Goal: Transaction & Acquisition: Purchase product/service

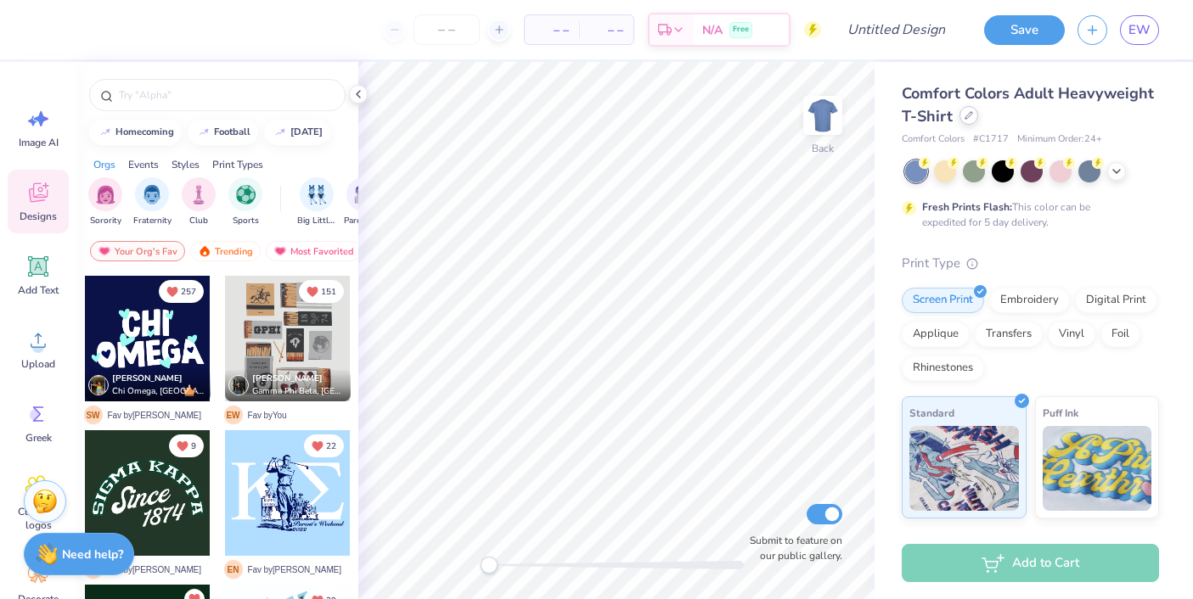
click at [967, 114] on icon at bounding box center [968, 115] width 8 height 8
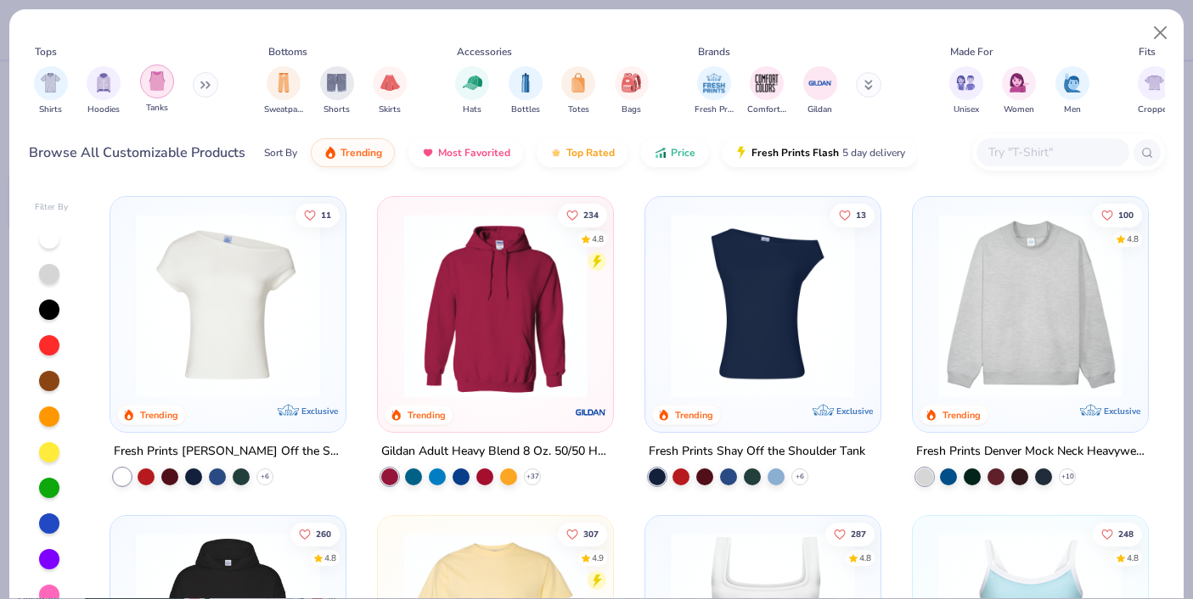
click at [162, 86] on img "filter for Tanks" at bounding box center [157, 81] width 19 height 20
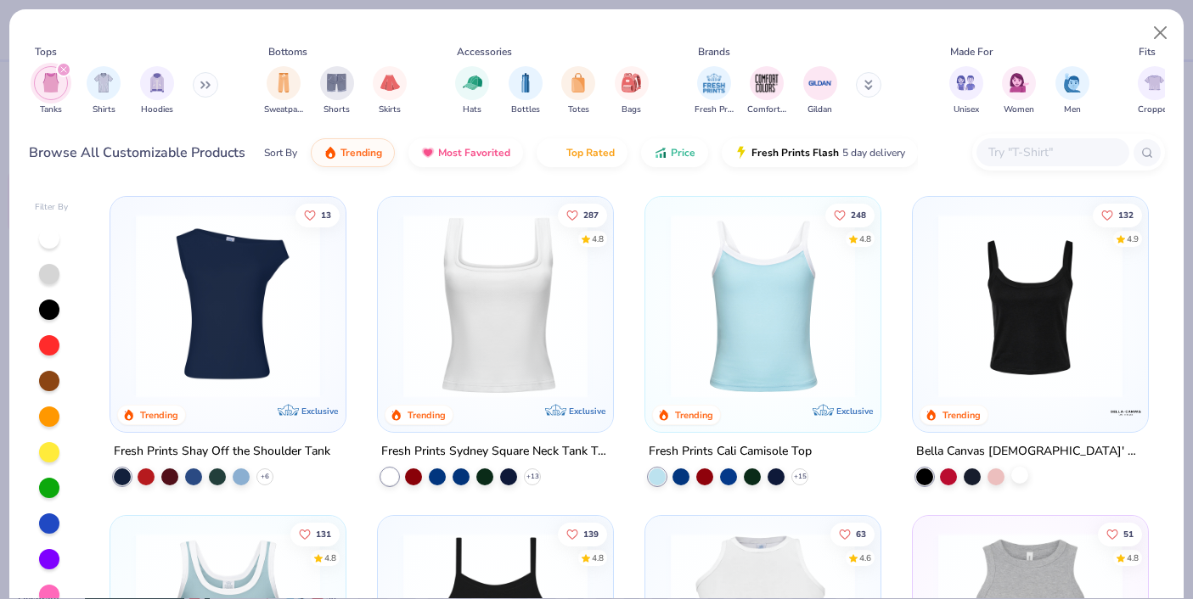
click at [1020, 482] on div at bounding box center [1019, 475] width 17 height 17
click at [1032, 295] on img at bounding box center [1029, 306] width 201 height 184
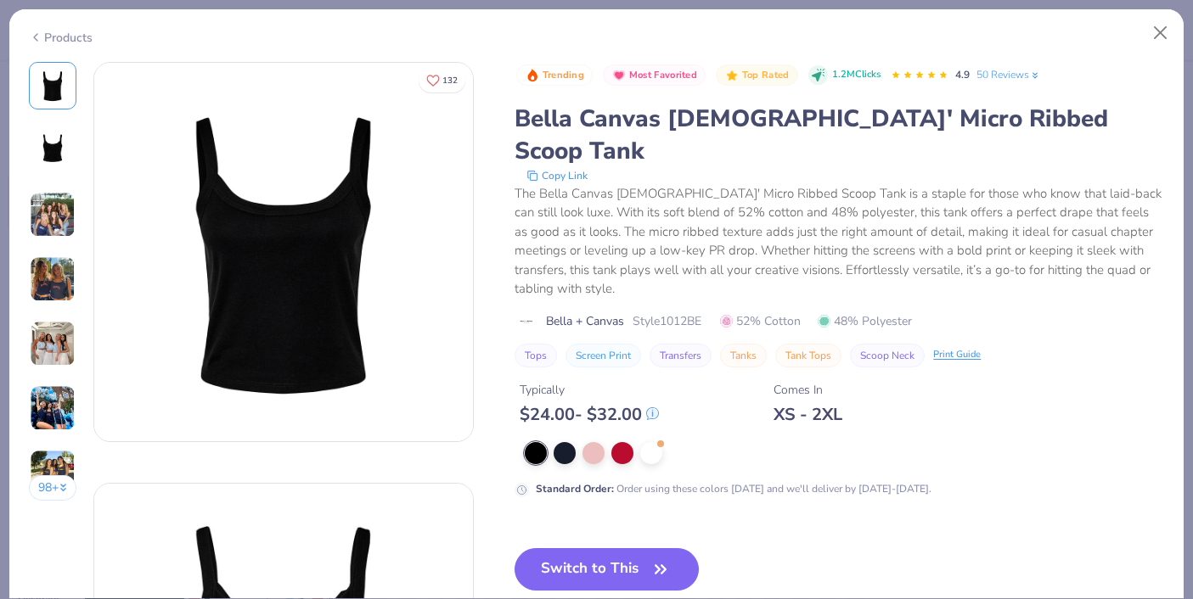
click at [56, 283] on img at bounding box center [53, 279] width 46 height 46
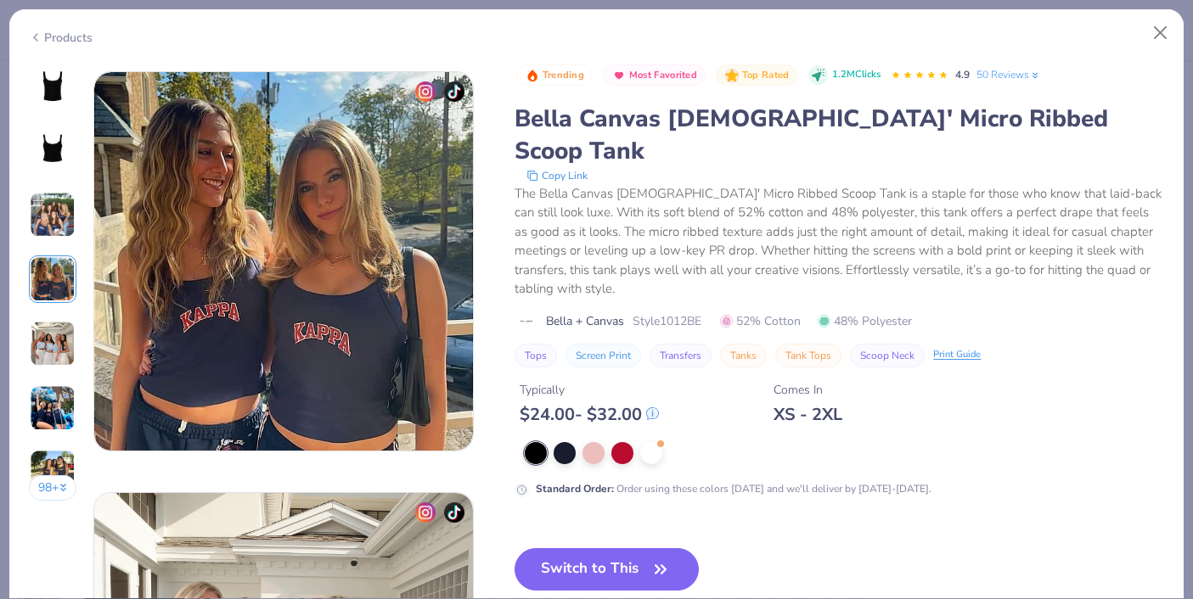
scroll to position [1263, 0]
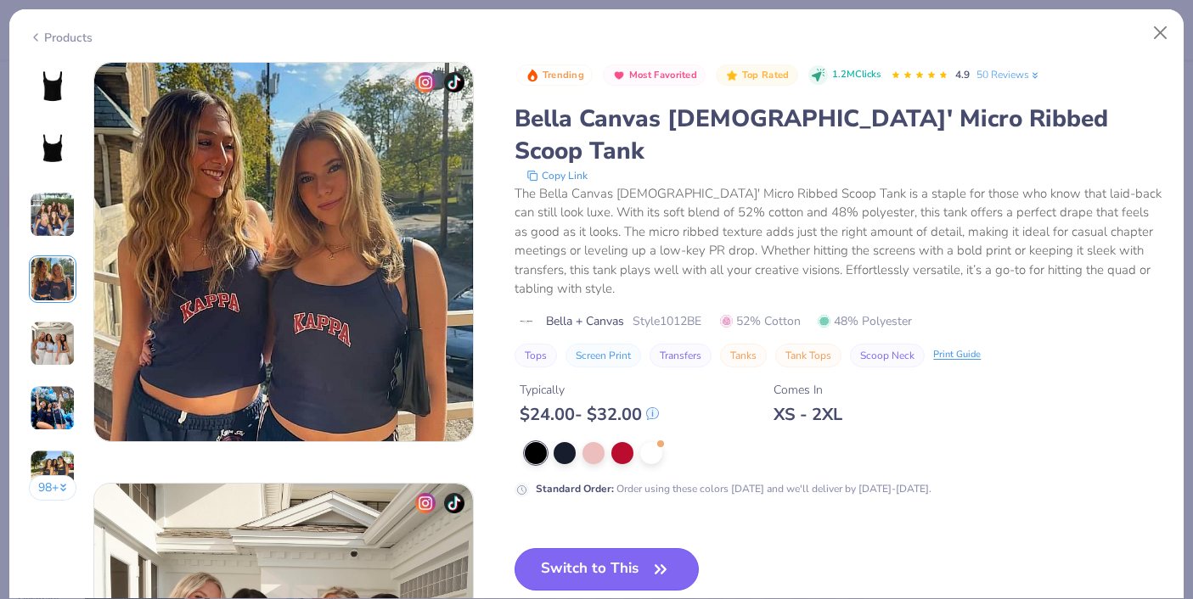
click at [591, 548] on button "Switch to This" at bounding box center [606, 569] width 184 height 42
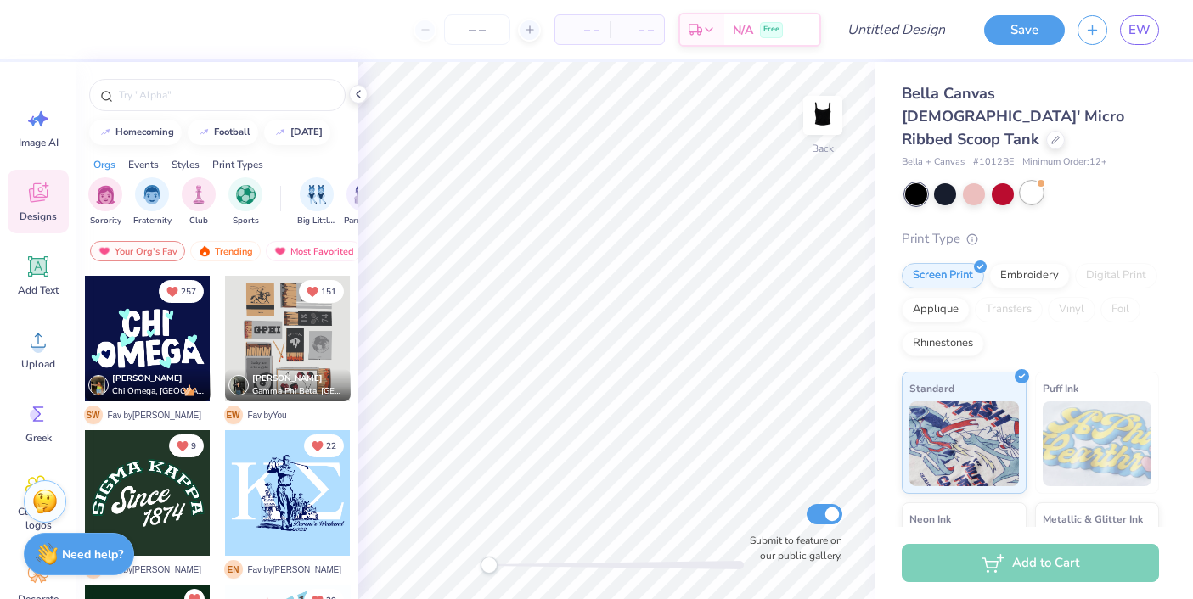
click at [1030, 182] on div at bounding box center [1031, 193] width 22 height 22
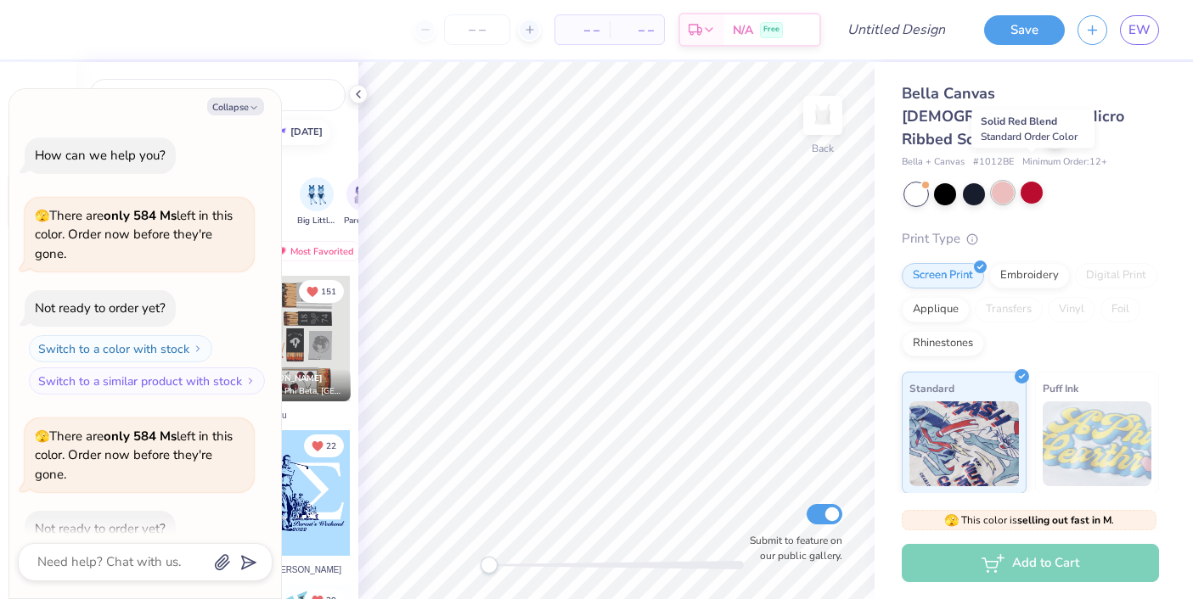
scroll to position [93, 0]
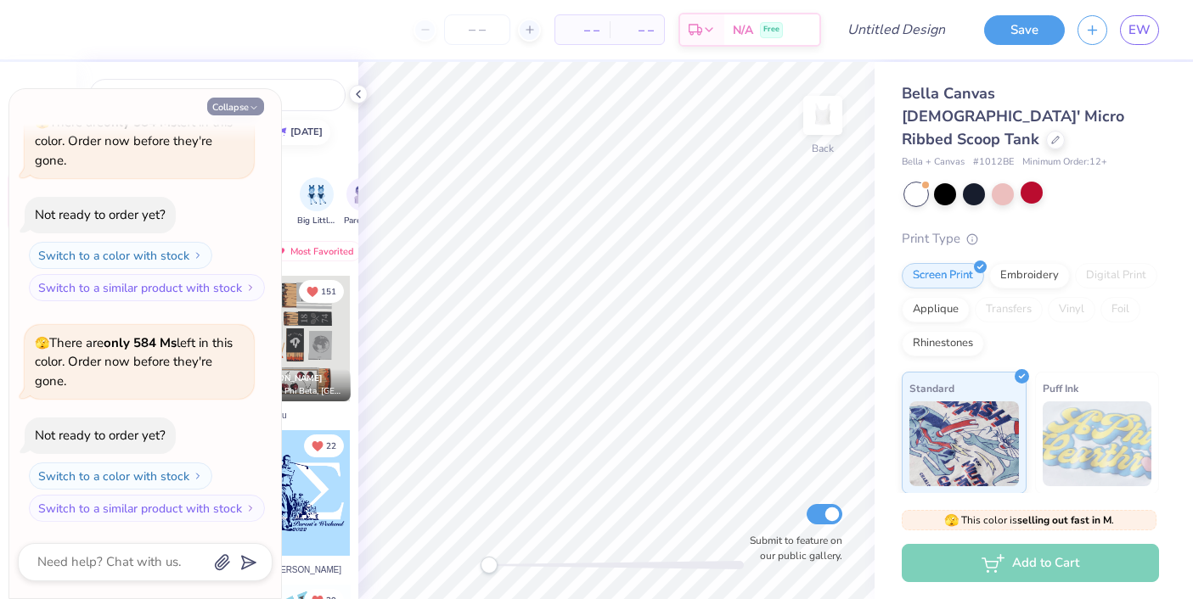
click at [244, 105] on button "Collapse" at bounding box center [235, 107] width 57 height 18
type textarea "x"
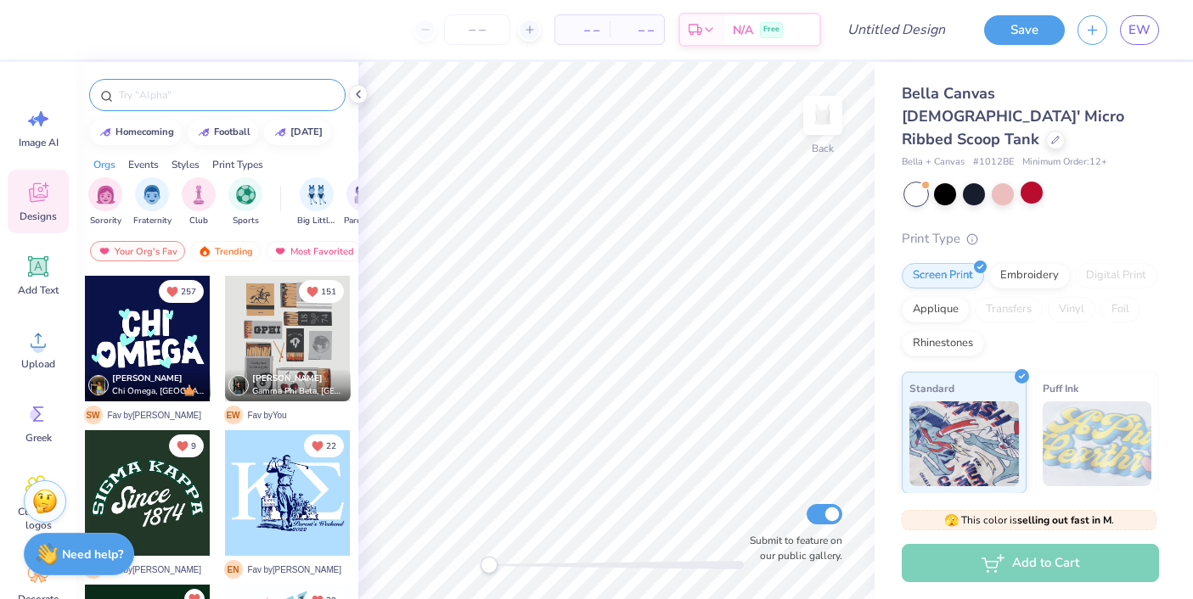
click at [211, 98] on input "text" at bounding box center [225, 95] width 217 height 17
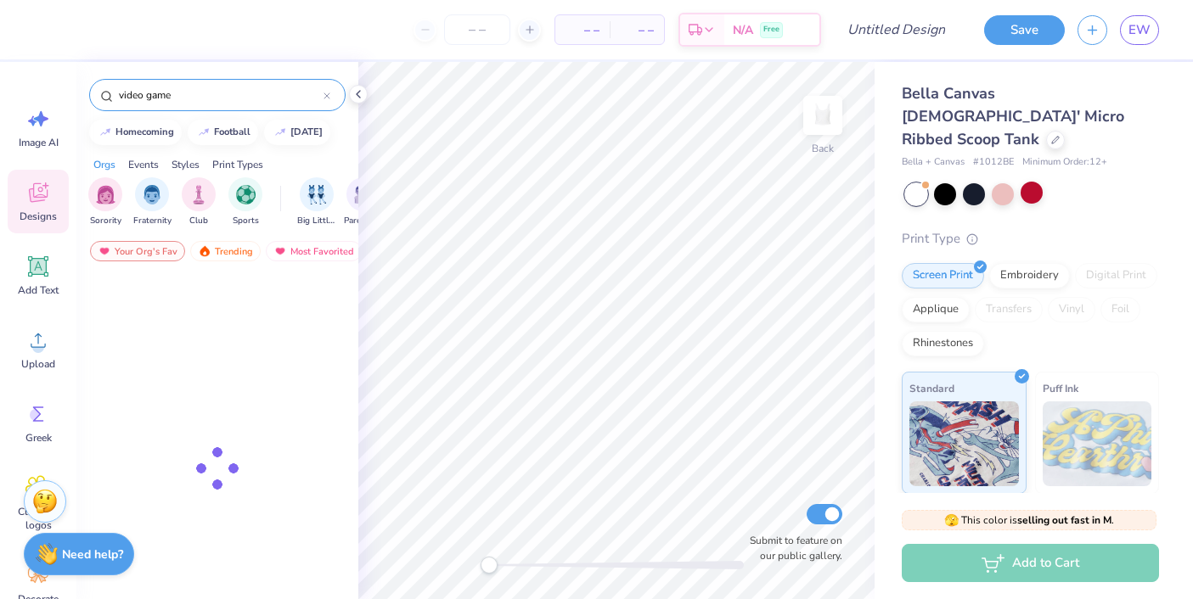
type input "video games"
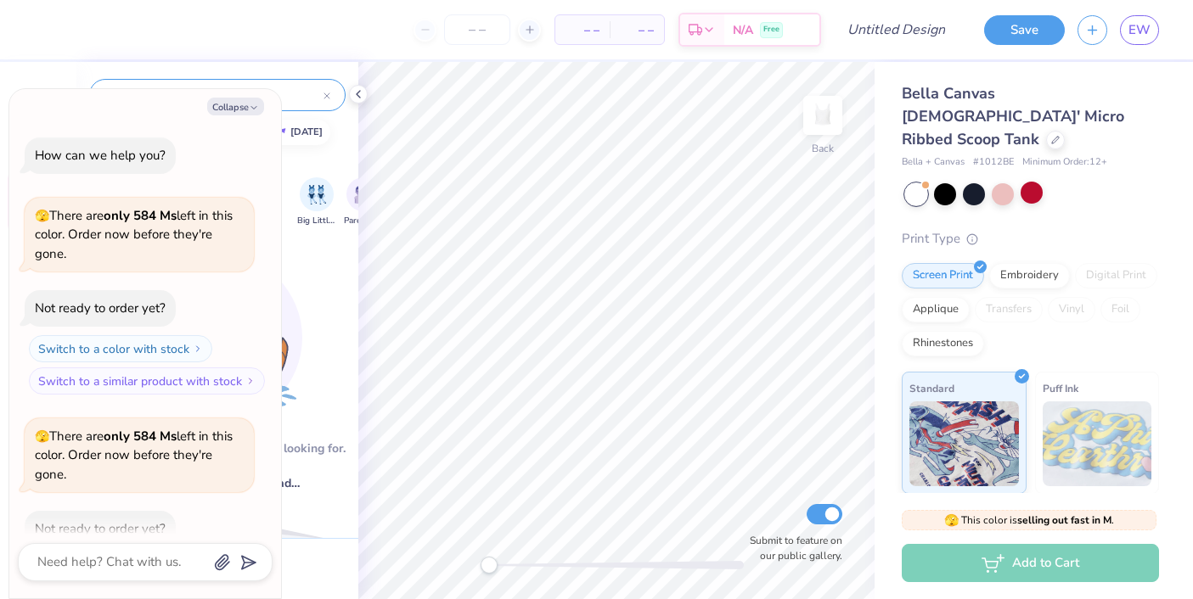
type textarea "x"
type input "video games"
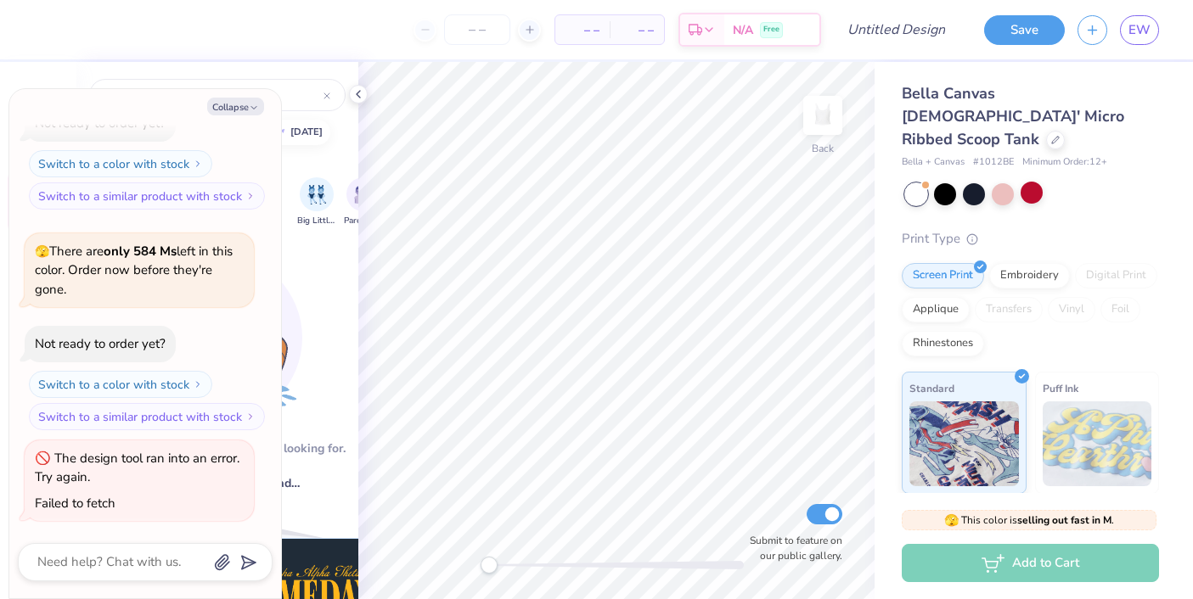
click at [239, 115] on div "Collapse How can we help you? 🫣 There are only 584 Ms left in this color. Order…" at bounding box center [145, 343] width 272 height 509
click at [240, 109] on button "Collapse" at bounding box center [235, 107] width 57 height 18
type textarea "x"
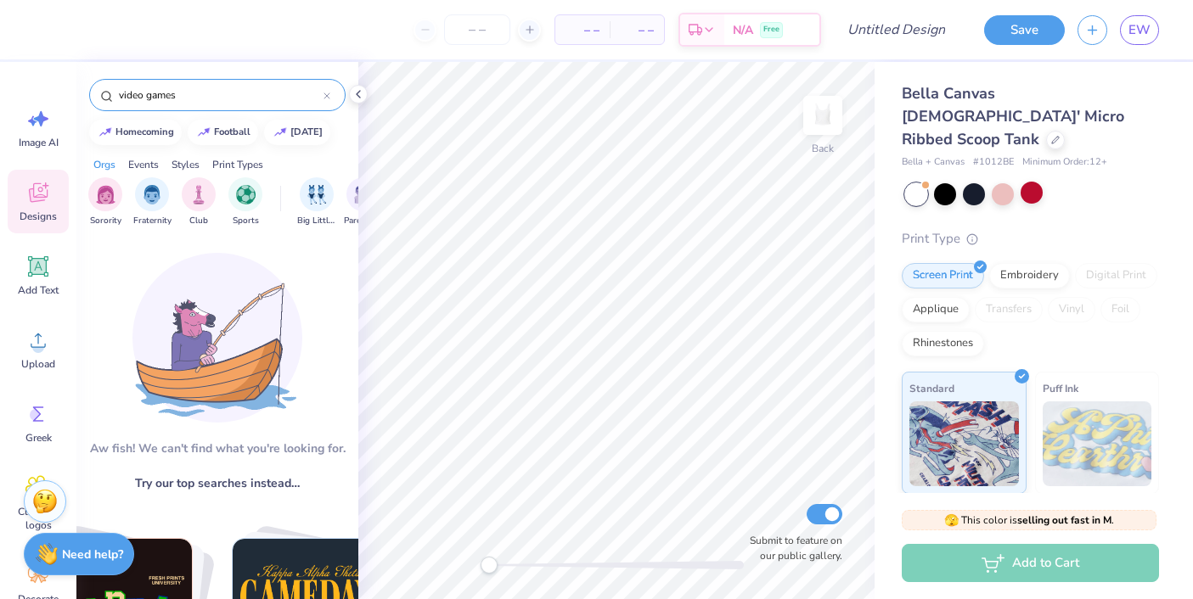
click at [228, 99] on input "video games" at bounding box center [220, 95] width 206 height 17
type input "v"
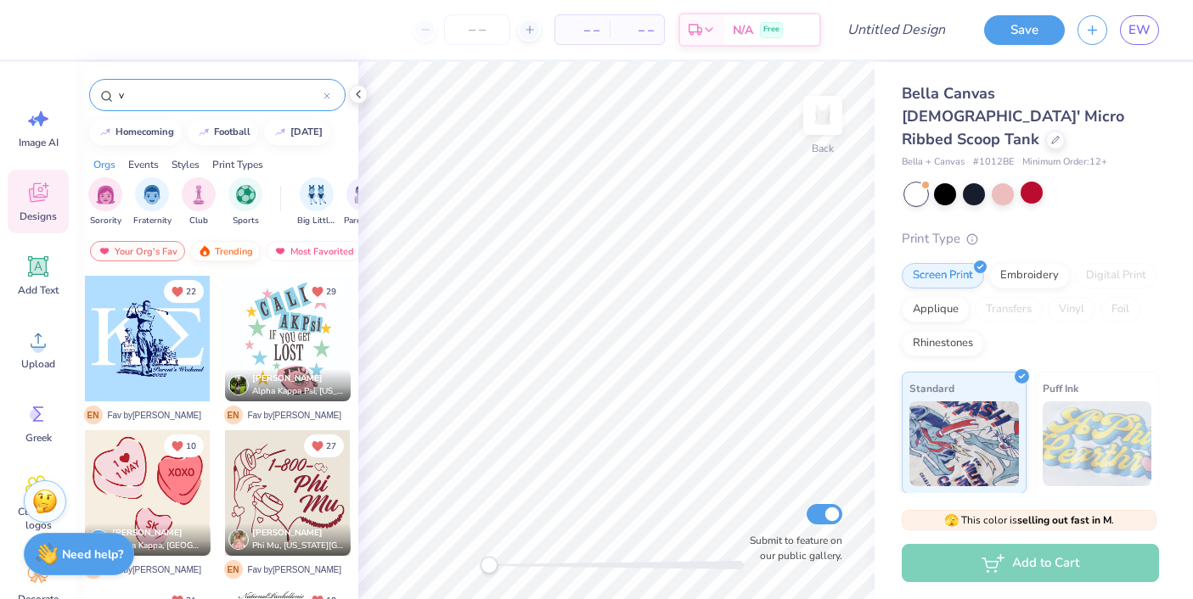
click at [242, 247] on div "Trending" at bounding box center [225, 251] width 70 height 20
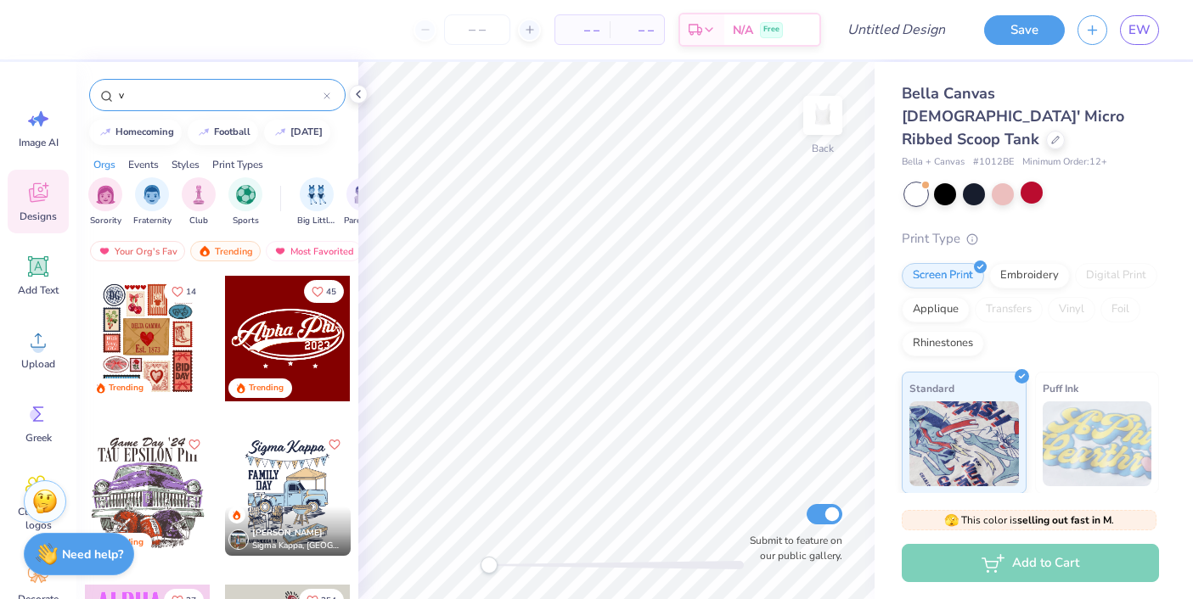
click at [171, 87] on input "v" at bounding box center [220, 95] width 206 height 17
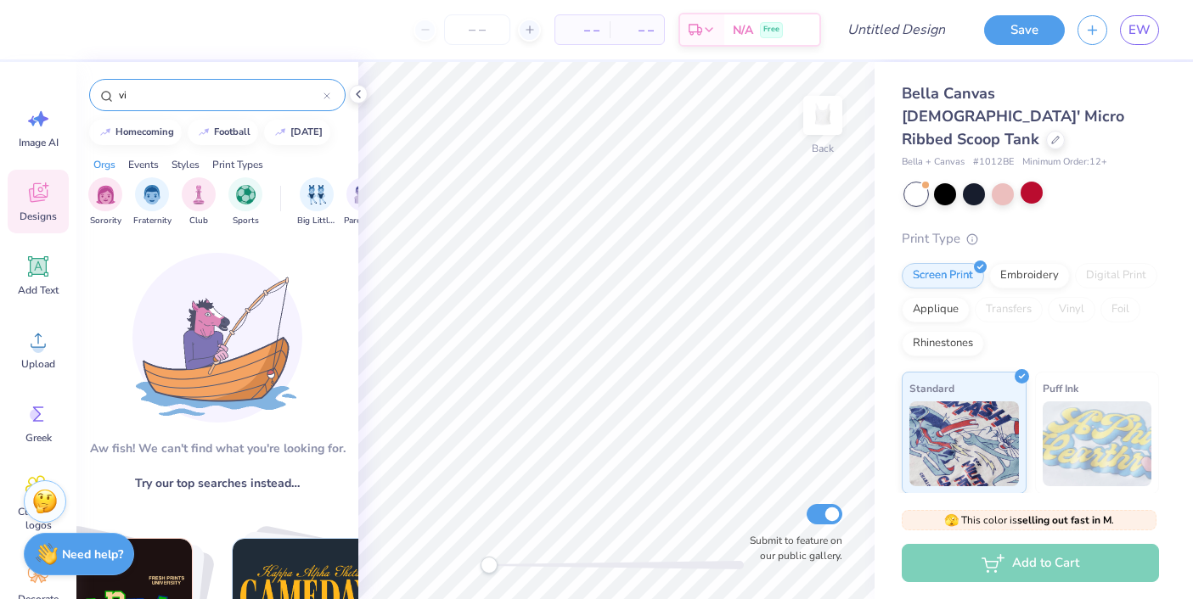
type input "v"
type input "m"
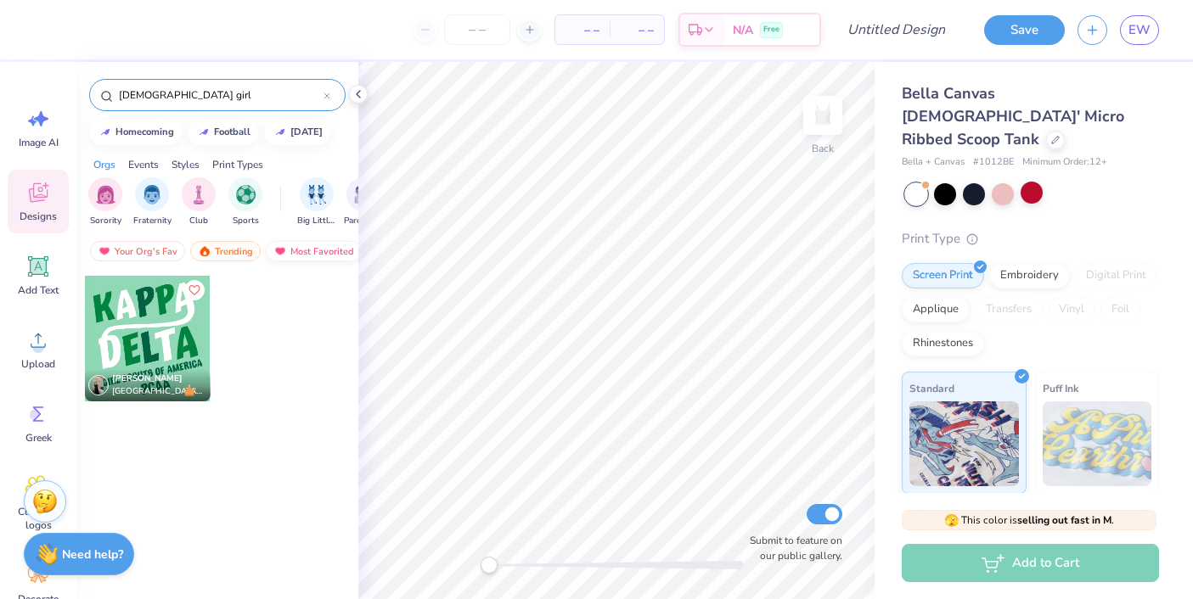
click at [335, 255] on div "Most Favorited" at bounding box center [314, 251] width 96 height 20
click at [212, 92] on input "[DEMOGRAPHIC_DATA] girl" at bounding box center [220, 95] width 206 height 17
type input "[DEMOGRAPHIC_DATA] girl"
